Goal: Task Accomplishment & Management: Complete application form

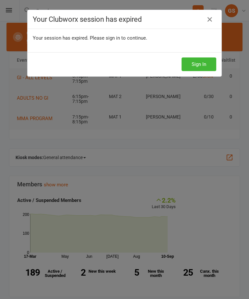
click at [198, 59] on button "Sign In" at bounding box center [199, 64] width 35 height 14
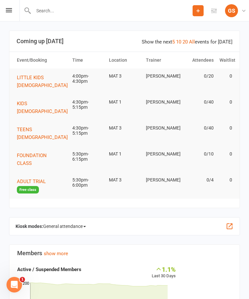
click at [83, 15] on input "text" at bounding box center [111, 10] width 161 height 9
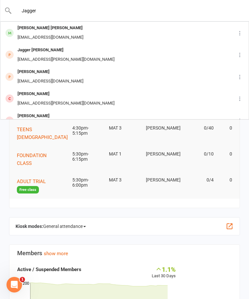
type input "Jagger"
click at [67, 29] on div "[PERSON_NAME] [PERSON_NAME] [EMAIL_ADDRESS][DOMAIN_NAME]" at bounding box center [115, 32] width 228 height 21
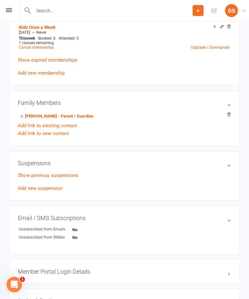
scroll to position [282, 0]
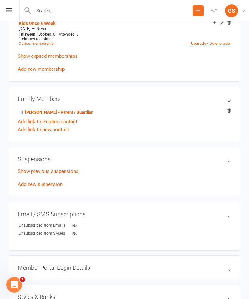
click at [83, 113] on link "[PERSON_NAME] - Parent / Guardian" at bounding box center [56, 112] width 75 height 7
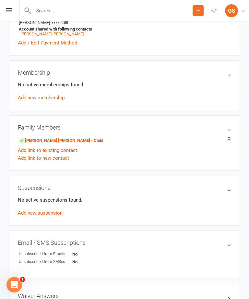
scroll to position [227, 0]
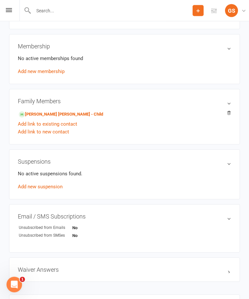
click at [49, 7] on input "text" at bounding box center [111, 10] width 161 height 9
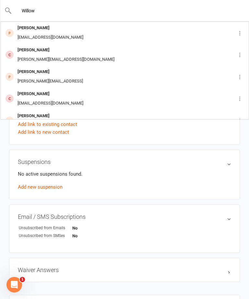
type input "Willow"
click at [23, 29] on div "[PERSON_NAME]" at bounding box center [51, 27] width 70 height 9
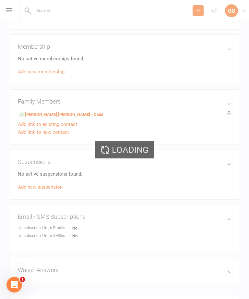
scroll to position [228, 0]
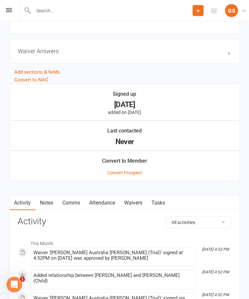
scroll to position [450, 0]
click at [136, 200] on link "Waivers" at bounding box center [133, 202] width 27 height 15
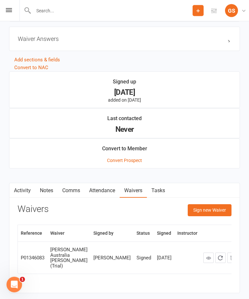
scroll to position [464, 0]
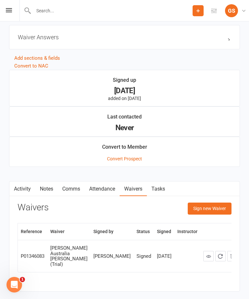
click at [209, 208] on button "Sign new Waiver" at bounding box center [210, 208] width 44 height 12
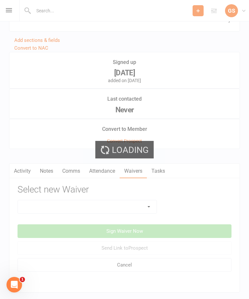
scroll to position [489, 0]
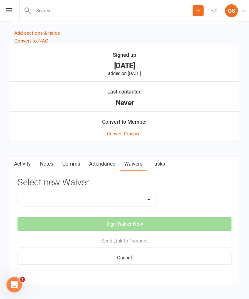
click at [99, 194] on select "10 PASS Change of Payment Details Form [PERSON_NAME] 50% OFF [PERSON_NAME] Aust…" at bounding box center [87, 199] width 139 height 13
select select "10964"
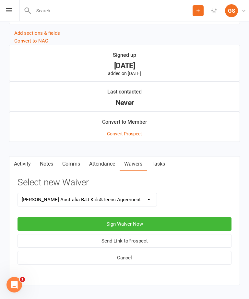
click at [31, 219] on button "Sign Waiver Now" at bounding box center [125, 224] width 214 height 14
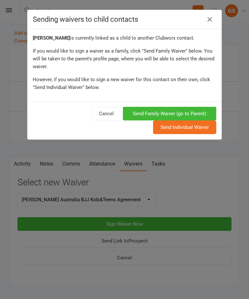
click at [199, 111] on button "Send Family Waiver (go to Parent)" at bounding box center [169, 114] width 93 height 14
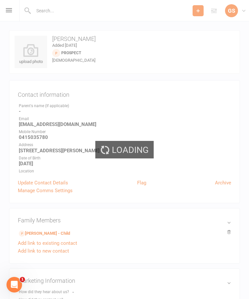
scroll to position [496, 0]
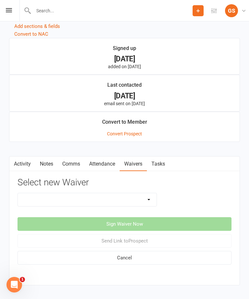
click at [150, 198] on select "10 PASS Change of Payment Details Form [PERSON_NAME] 50% OFF [PERSON_NAME] Aust…" at bounding box center [87, 199] width 139 height 13
select select "10964"
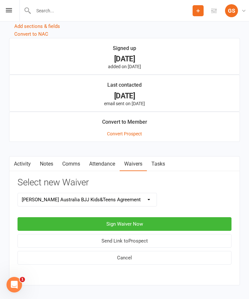
click at [179, 222] on button "Sign Waiver Now" at bounding box center [125, 224] width 214 height 14
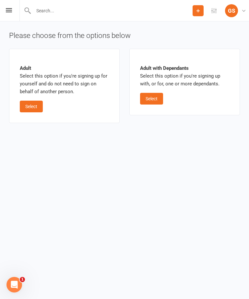
click at [159, 98] on button "Select" at bounding box center [151, 99] width 23 height 12
select select "bank_account"
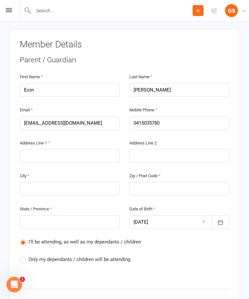
scroll to position [123, 0]
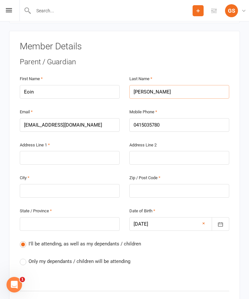
click at [201, 85] on input "[PERSON_NAME]" at bounding box center [179, 92] width 100 height 14
type input "[PERSON_NAME]"
click at [236, 95] on div "Member Details Parent / Guardian First Name [PERSON_NAME] Last Name [PERSON_NAM…" at bounding box center [124, 280] width 231 height 499
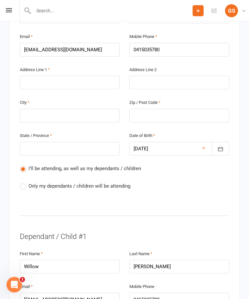
scroll to position [198, 0]
click at [31, 182] on span "Only my dependants / children will be attending" at bounding box center [80, 185] width 102 height 7
click at [24, 182] on input "Only my dependants / children will be attending" at bounding box center [22, 182] width 4 height 0
radio input "true"
radio input "false"
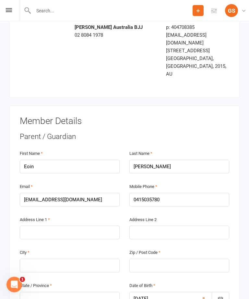
scroll to position [0, 0]
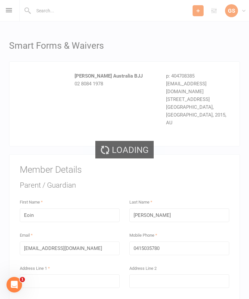
scroll to position [21, 0]
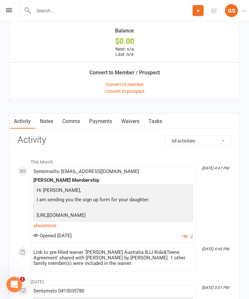
click at [135, 121] on link "Waivers" at bounding box center [130, 121] width 27 height 15
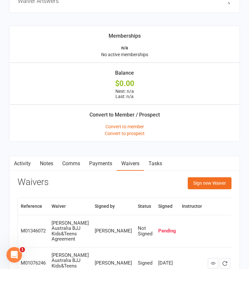
scroll to position [526, 0]
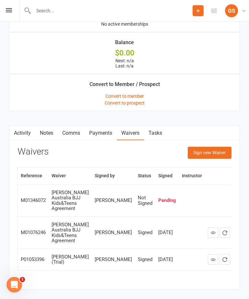
click at [211, 156] on button "Sign new Waiver" at bounding box center [210, 153] width 44 height 12
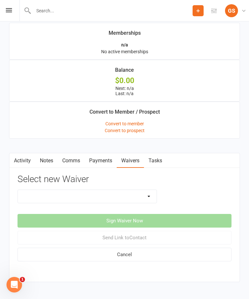
click at [87, 191] on div "Select new Waiver 10 PASS Change of Payment Details Form [PERSON_NAME] 50% OFF …" at bounding box center [125, 218] width 214 height 88
click at [109, 193] on select "10 PASS Change of Payment Details Form [PERSON_NAME] 50% OFF [PERSON_NAME] Aust…" at bounding box center [87, 196] width 139 height 13
click at [95, 193] on select "10 PASS Change of Payment Details Form [PERSON_NAME] 50% OFF [PERSON_NAME] Aust…" at bounding box center [87, 196] width 139 height 13
select select "10964"
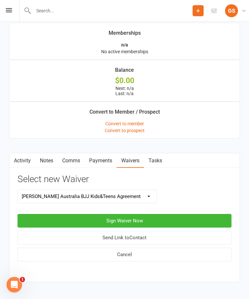
scroll to position [498, 0]
click at [150, 221] on button "Sign Waiver Now" at bounding box center [125, 221] width 214 height 14
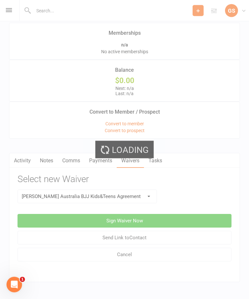
scroll to position [499, 0]
select select "bank_account"
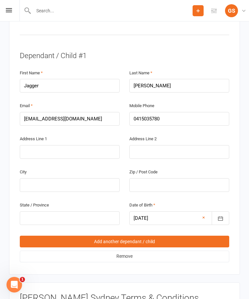
scroll to position [369, 0]
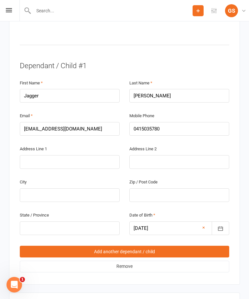
click at [194, 245] on link "Add another dependant / child" at bounding box center [124, 251] width 209 height 12
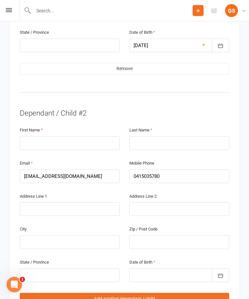
scroll to position [554, 0]
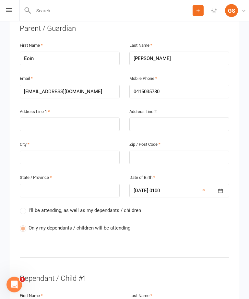
scroll to position [157, 0]
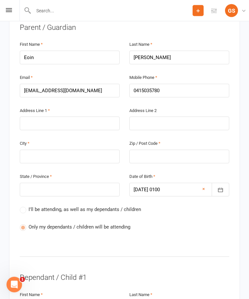
click at [179, 183] on div at bounding box center [179, 190] width 100 height 14
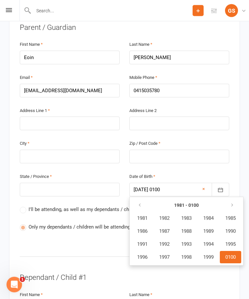
scroll to position [158, 0]
click at [235, 199] on button "button" at bounding box center [233, 205] width 14 height 12
click at [234, 202] on icon "button" at bounding box center [232, 204] width 5 height 5
click at [239, 199] on button "button" at bounding box center [233, 205] width 14 height 12
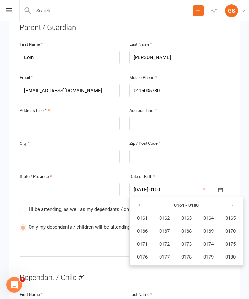
click at [144, 199] on button "button" at bounding box center [140, 205] width 14 height 12
click at [140, 202] on icon "button" at bounding box center [139, 204] width 5 height 5
click at [168, 215] on span "1982" at bounding box center [164, 218] width 10 height 6
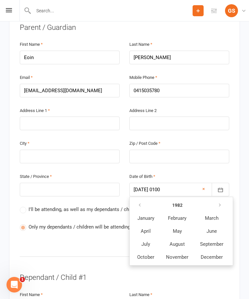
click at [215, 228] on span "June" at bounding box center [211, 231] width 10 height 6
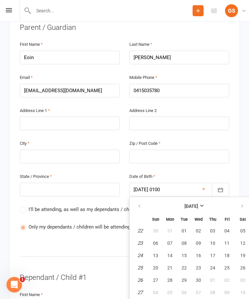
click at [169, 240] on span "07" at bounding box center [169, 242] width 5 height 5
type input "[DATE]"
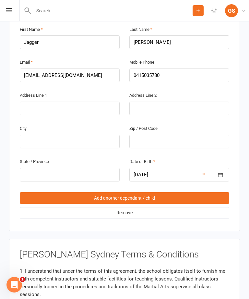
scroll to position [417, 0]
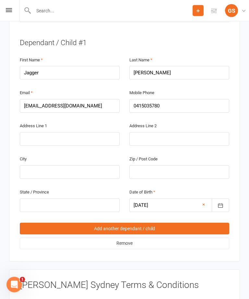
click at [157, 223] on link "Add another dependant / child" at bounding box center [124, 229] width 209 height 12
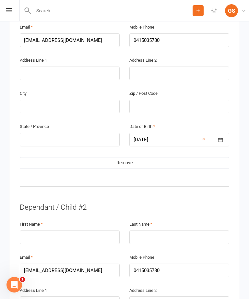
scroll to position [462, 0]
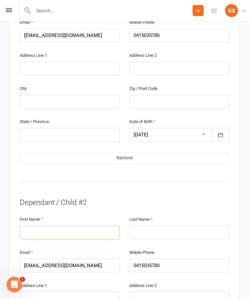
click at [69, 226] on input "text" at bounding box center [70, 233] width 100 height 14
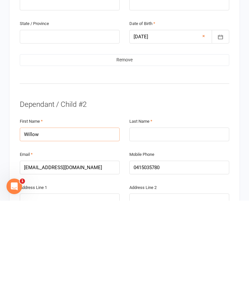
type input "Willow"
click at [166, 226] on input "text" at bounding box center [179, 233] width 100 height 14
click at [175, 226] on input "[PERSON_NAME]’s" at bounding box center [179, 233] width 100 height 14
type input "[PERSON_NAME]"
click at [76, 291] on input "text" at bounding box center [70, 298] width 100 height 14
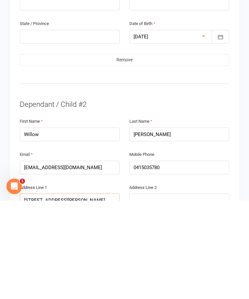
type input "[STREET_ADDRESS][PERSON_NAME]"
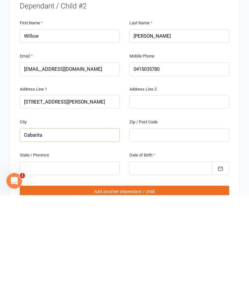
type input "Cabarita"
click at [169, 232] on input "text" at bounding box center [179, 239] width 100 height 14
type input "2137"
click at [86, 265] on input "text" at bounding box center [70, 272] width 100 height 14
type input "Nsw"
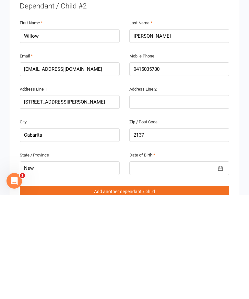
click at [170, 265] on div at bounding box center [179, 272] width 100 height 14
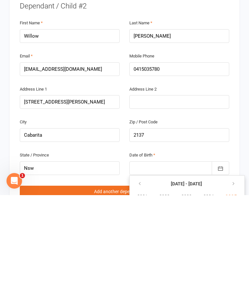
scroll to position [659, 0]
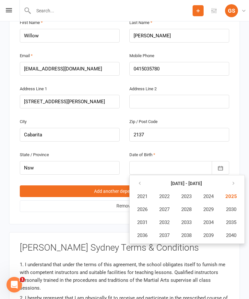
click at [167, 193] on span "2022" at bounding box center [164, 196] width 10 height 6
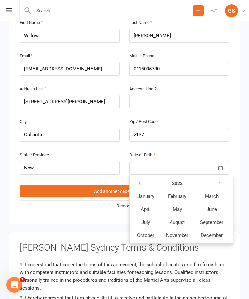
click at [183, 193] on span "February" at bounding box center [177, 196] width 18 height 6
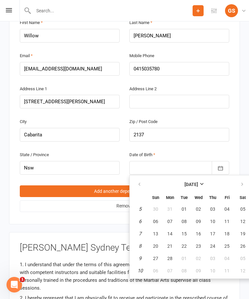
click at [186, 243] on span "22" at bounding box center [184, 245] width 5 height 5
type input "[DATE]"
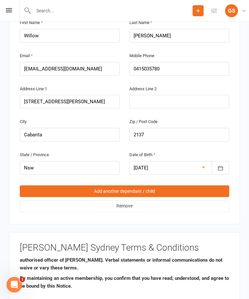
scroll to position [736, 0]
click at [78, 294] on div "1. I understand that under the terms of this agreement, the school obligates it…" at bounding box center [124, 290] width 209 height 65
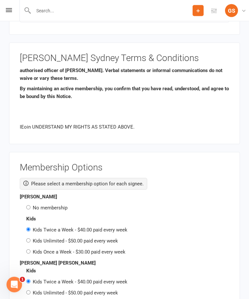
scroll to position [848, 0]
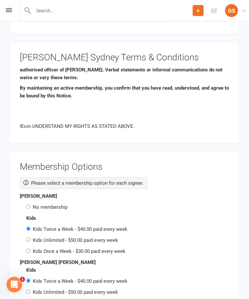
click at [34, 248] on label "Kids Once a Week - $30.00 paid every week" at bounding box center [79, 251] width 93 height 6
click at [30, 249] on input "Kids Once a Week - $30.00 paid every week" at bounding box center [28, 251] width 4 height 4
radio input "true"
radio input "false"
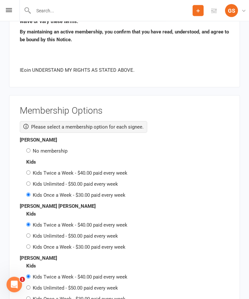
scroll to position [905, 0]
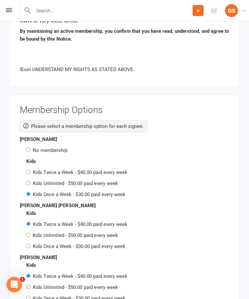
click at [29, 244] on input "Kids Once a Week - $30.00 paid every week" at bounding box center [28, 246] width 4 height 4
radio input "true"
radio input "false"
click at [63, 147] on label "No membership" at bounding box center [50, 150] width 35 height 6
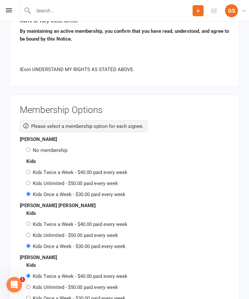
click at [30, 147] on input "No membership" at bounding box center [28, 149] width 4 height 4
radio input "true"
radio input "false"
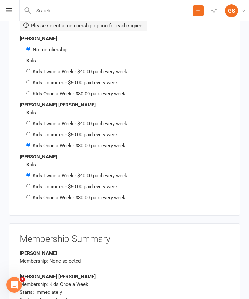
scroll to position [1004, 0]
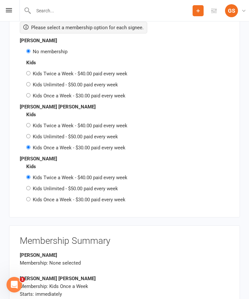
click at [24, 175] on div "Kids Kids Twice a Week - $40.00 paid every week Kids Unlimited - $50.00 paid ev…" at bounding box center [124, 182] width 209 height 41
click at [30, 197] on input "Kids Once a Week - $30.00 paid every week" at bounding box center [28, 199] width 4 height 4
radio input "true"
radio input "false"
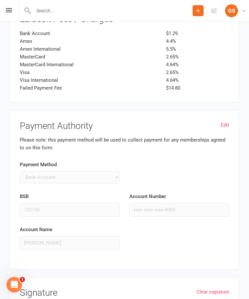
scroll to position [1413, 0]
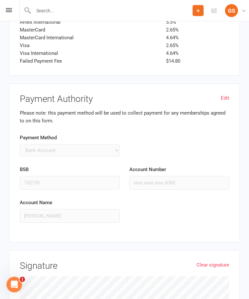
click at [212, 261] on link "Clear signature" at bounding box center [212, 265] width 33 height 8
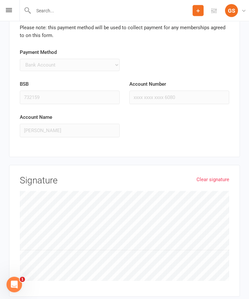
scroll to position [1511, 0]
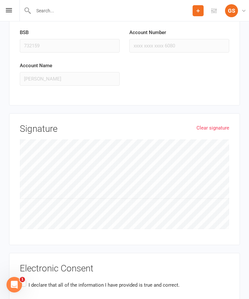
click at [22, 278] on label "I declare that all of the information I have provided is true and correct." at bounding box center [100, 284] width 160 height 13
click at [22, 278] on input "I declare that all of the information I have provided is true and correct." at bounding box center [22, 278] width 4 height 0
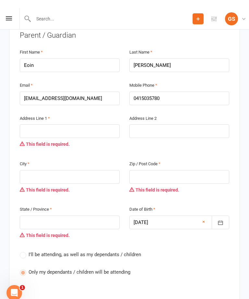
scroll to position [149, 0]
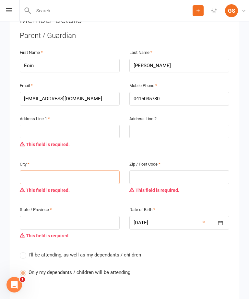
click at [52, 170] on input "text" at bounding box center [70, 177] width 100 height 14
type input "2"
type input "23"
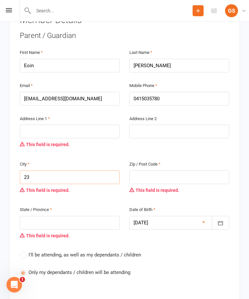
type input "23 P"
type input "23 Ph"
type input "23 Phi"
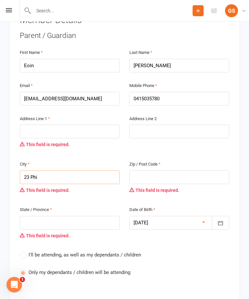
type input "23 Phi"
type input "23 Phil"
type input "23 Phill"
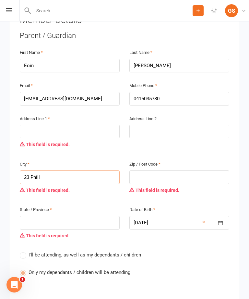
type input "23 Philli"
type input "23 [PERSON_NAME]"
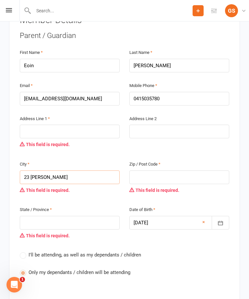
type input "23 [PERSON_NAME]"
type input "23 [PERSON_NAME] S"
type input "[STREET_ADDRESS][PERSON_NAME]"
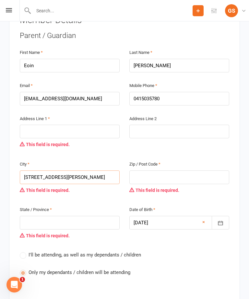
type input "[STREET_ADDRESS][PERSON_NAME]"
click at [77, 216] on input "text" at bounding box center [70, 223] width 100 height 14
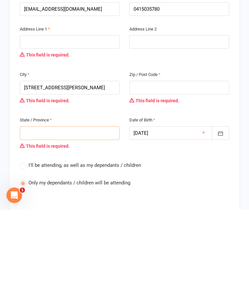
type input "C"
type input "Ca"
type input "Cab"
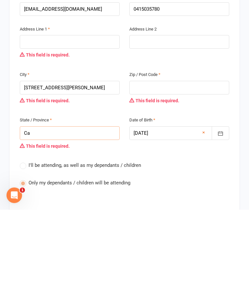
type input "Cab"
type input "Caba"
type input "Cabar"
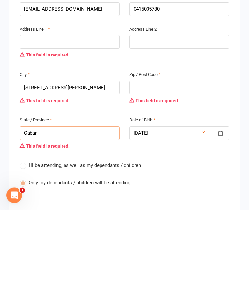
type input "Cabari"
type input "Cabarit"
type input "Cabarita"
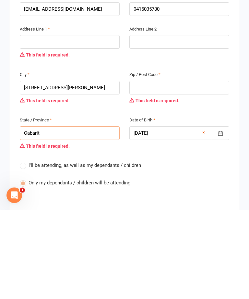
type input "Cabarita"
click at [184, 170] on input "text" at bounding box center [179, 177] width 100 height 14
type input "2"
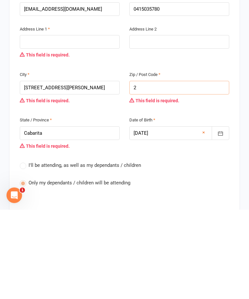
type input "21"
type input "213"
type input "2137"
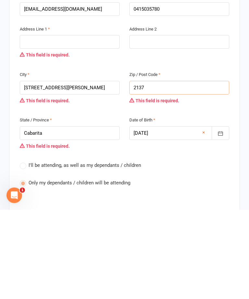
type input "2137"
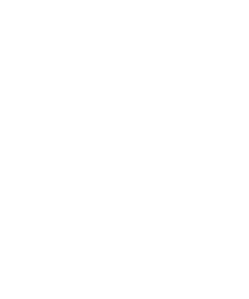
scroll to position [1608, 0]
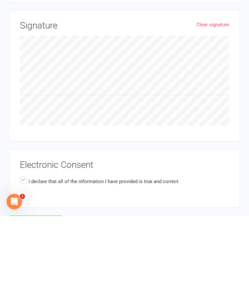
type input "2137"
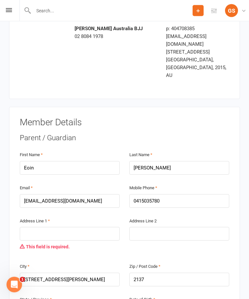
scroll to position [51, 0]
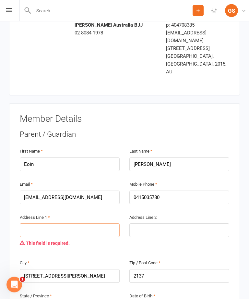
click at [36, 223] on input "text" at bounding box center [70, 230] width 100 height 14
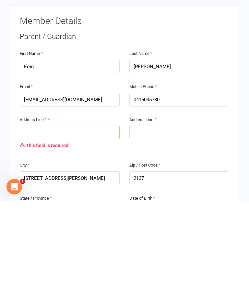
type input "2"
type input "23"
type input "23 p"
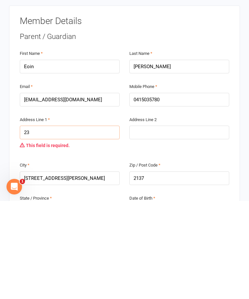
type input "23 p"
type input "23 ph"
type input "23 phi"
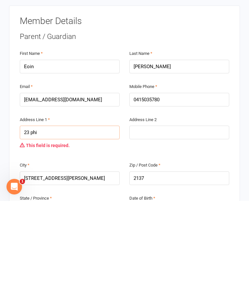
type input "23 phil"
type input "23 phill"
type input "23 philli"
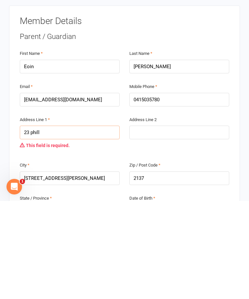
type input "23 philli"
type input "23 [PERSON_NAME]"
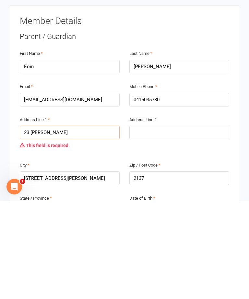
type input "23 [PERSON_NAME] s"
type input "[STREET_ADDRESS][PERSON_NAME]"
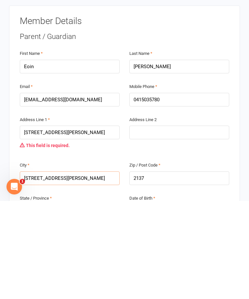
click at [79, 269] on input "[STREET_ADDRESS][PERSON_NAME]" at bounding box center [70, 276] width 100 height 14
click at [64, 269] on input "[STREET_ADDRESS][PERSON_NAME]" at bounding box center [70, 276] width 100 height 14
type input "23 [PERSON_NAME] S"
type input "23 [PERSON_NAME]"
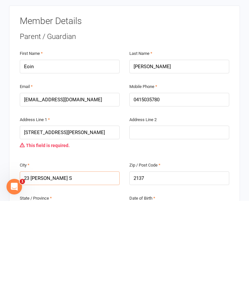
type input "23 [PERSON_NAME]"
type input "23 Philli"
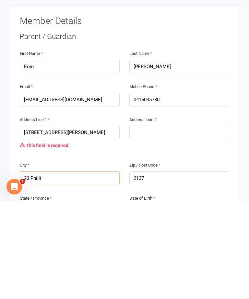
type input "23 Phill"
type input "23 Phil"
type input "23 Phi"
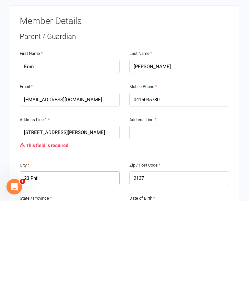
type input "23 Phi"
type input "23 Ph"
type input "23 P"
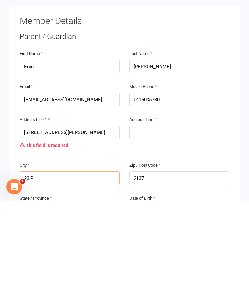
type input "23"
type input "2"
type input "C"
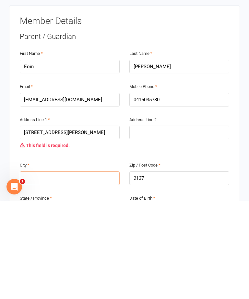
type input "C"
type input "Ca"
type input "Cab"
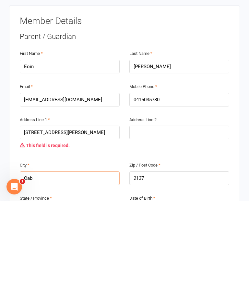
type input "Caba"
type input "Cabar"
type input "Cabari"
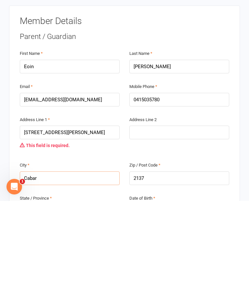
type input "Cabari"
type input "Cabarit"
type input "Cabarita"
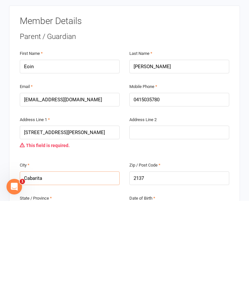
type input "Cabarita"
type input "Cabarit"
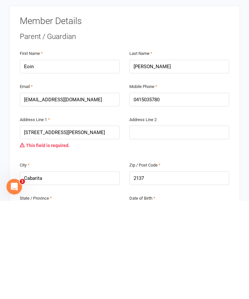
type input "Cabari"
type input "Cabar"
type input "Caba"
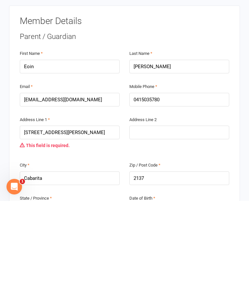
type input "Caba"
type input "Cab"
type input "Ca"
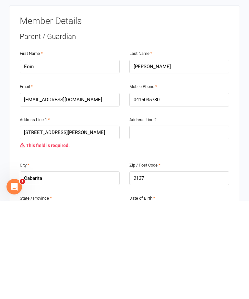
type input "C"
type input "N"
type input "Ns"
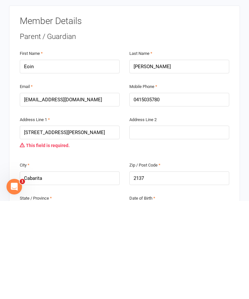
type input "Ns"
type input "Nsw"
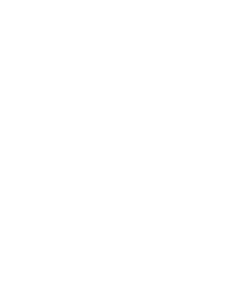
scroll to position [1583, 0]
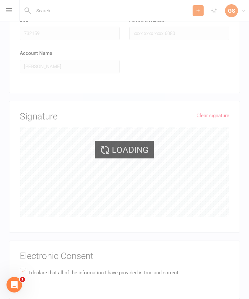
scroll to position [1550, 0]
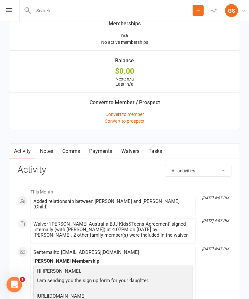
scroll to position [509, 0]
